Goal: Information Seeking & Learning: Learn about a topic

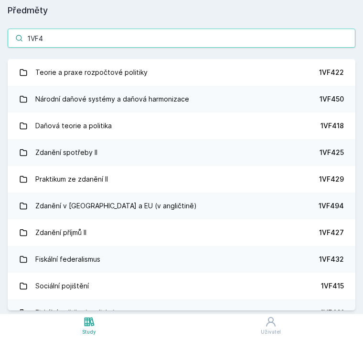
type input "1VF"
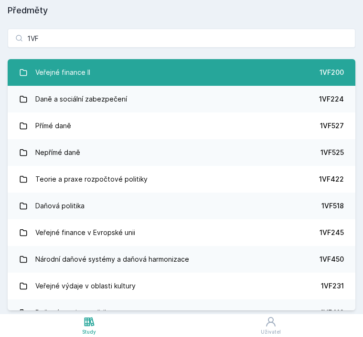
click at [294, 81] on link "Veřejné finance II 1VF200" at bounding box center [181, 72] width 347 height 27
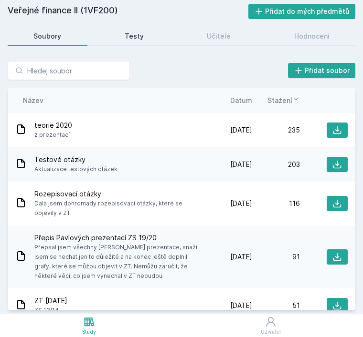
click at [139, 41] on link "Testy" at bounding box center [134, 36] width 71 height 19
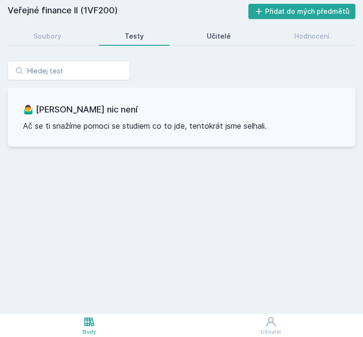
click at [232, 38] on link "Učitelé" at bounding box center [219, 36] width 76 height 19
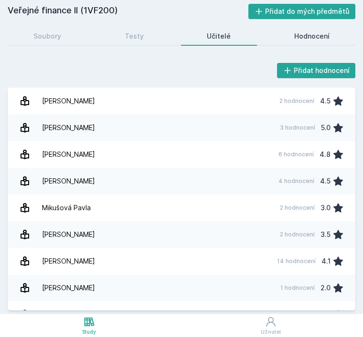
click at [331, 40] on link "Hodnocení" at bounding box center [311, 36] width 87 height 19
